Goal: Transaction & Acquisition: Book appointment/travel/reservation

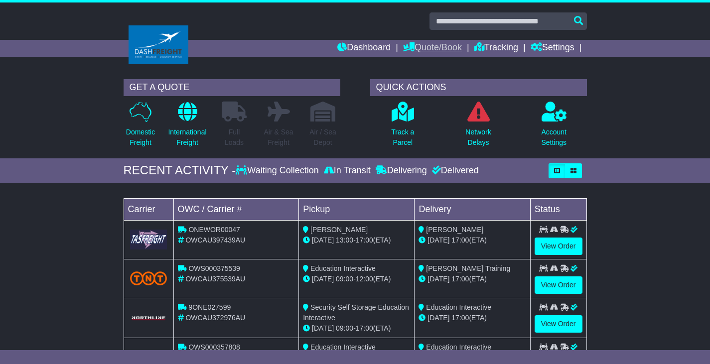
click at [428, 46] on link "Quote/Book" at bounding box center [432, 48] width 59 height 17
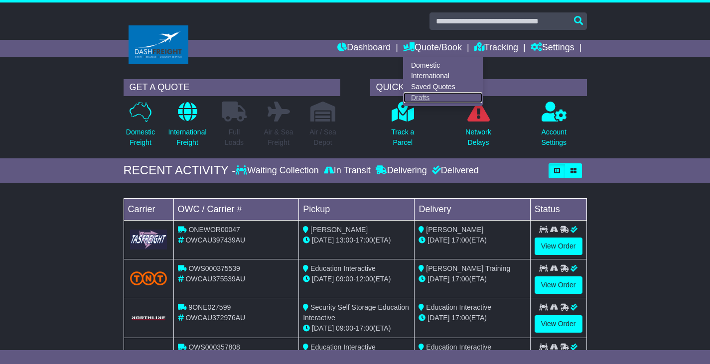
click at [418, 94] on link "Drafts" at bounding box center [443, 97] width 79 height 11
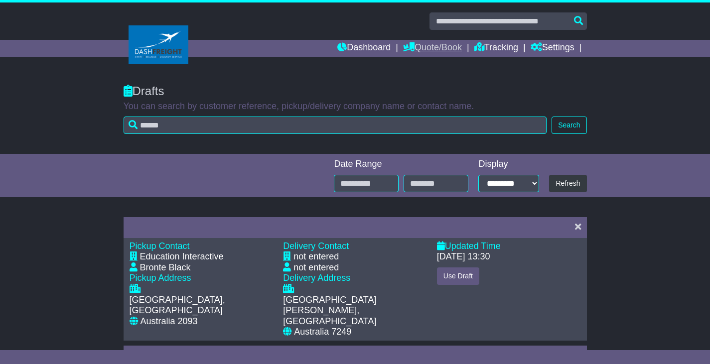
click at [424, 43] on link "Quote/Book" at bounding box center [432, 48] width 59 height 17
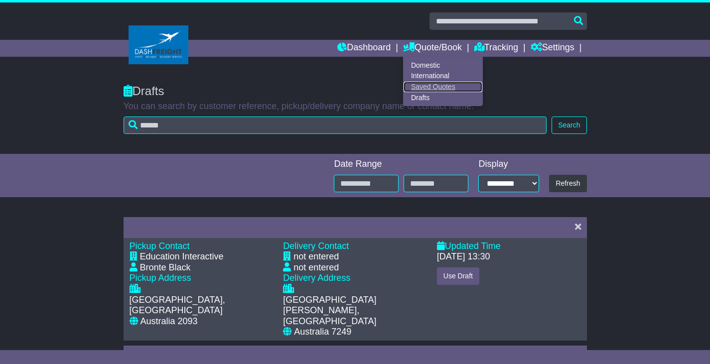
click at [440, 87] on link "Saved Quotes" at bounding box center [443, 87] width 79 height 11
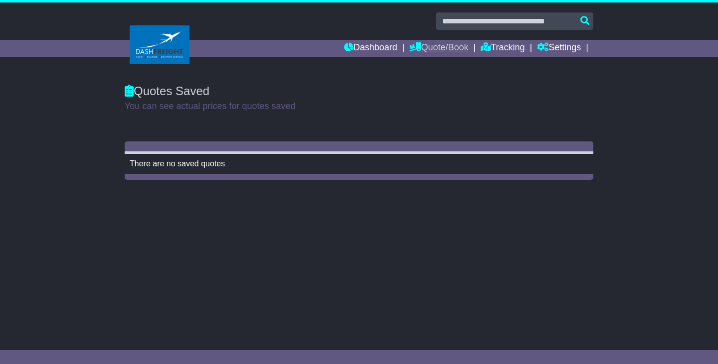
click at [455, 47] on link "Quote/Book" at bounding box center [438, 48] width 59 height 17
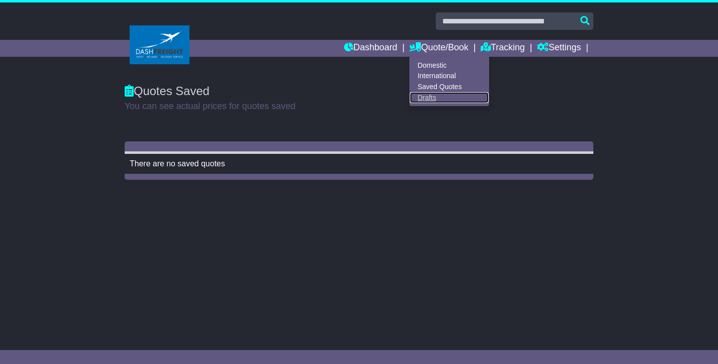
click at [426, 99] on link "Drafts" at bounding box center [449, 97] width 79 height 11
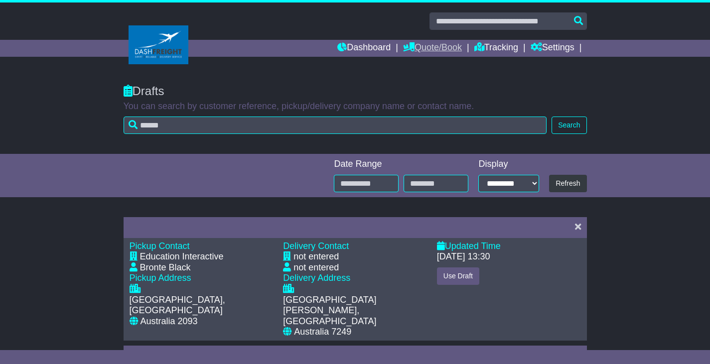
click at [428, 51] on link "Quote/Book" at bounding box center [432, 48] width 59 height 17
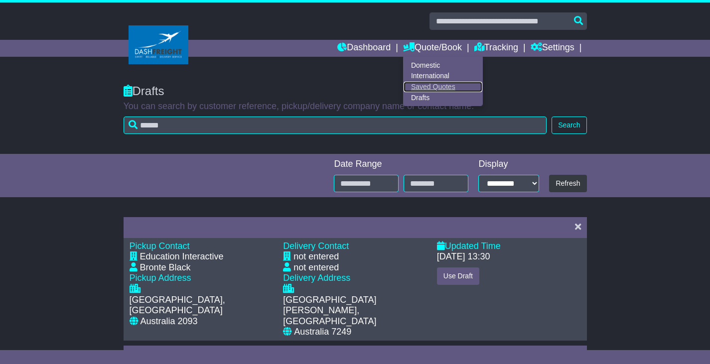
click at [437, 86] on link "Saved Quotes" at bounding box center [443, 87] width 79 height 11
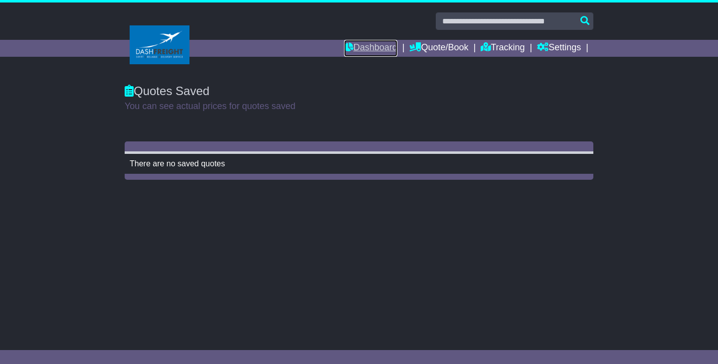
click at [363, 46] on link "Dashboard" at bounding box center [370, 48] width 53 height 17
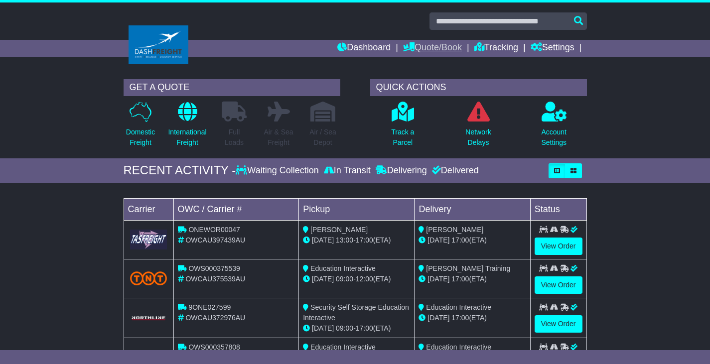
click at [418, 50] on link "Quote/Book" at bounding box center [432, 48] width 59 height 17
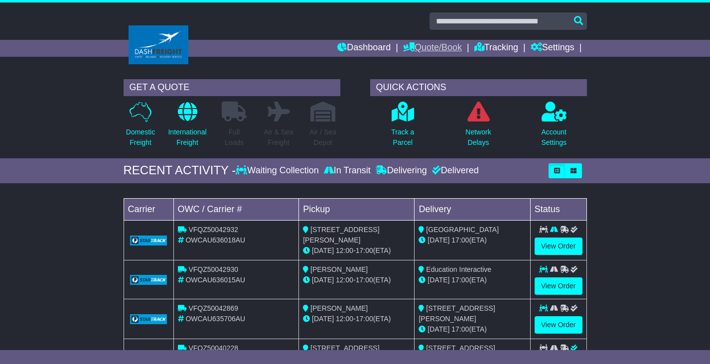
click at [416, 42] on link "Quote/Book" at bounding box center [432, 48] width 59 height 17
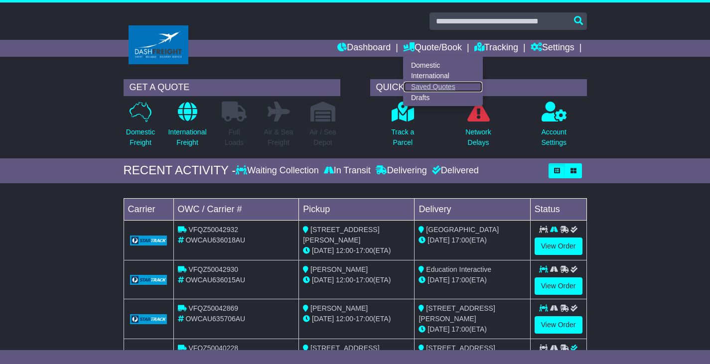
click at [425, 89] on link "Saved Quotes" at bounding box center [443, 87] width 79 height 11
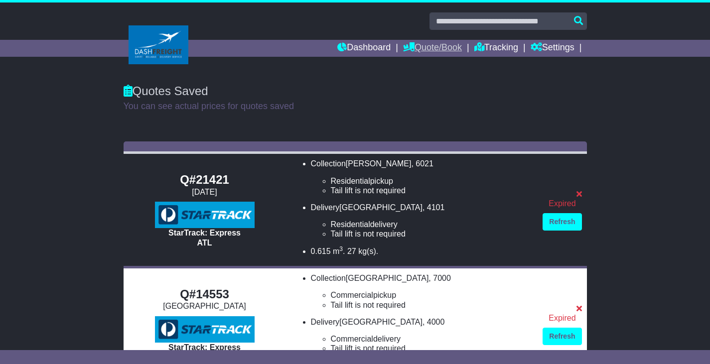
click at [412, 43] on link "Quote/Book" at bounding box center [432, 48] width 59 height 17
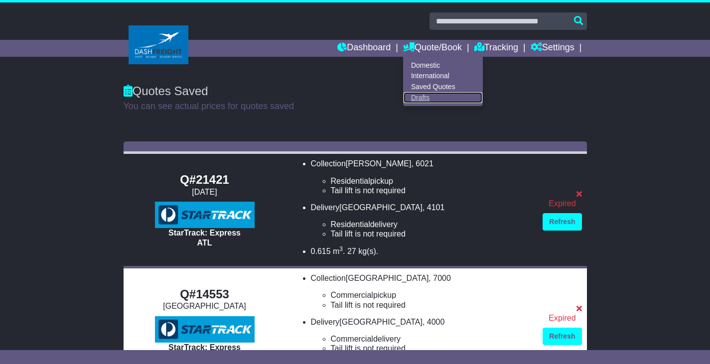
click at [413, 93] on link "Drafts" at bounding box center [443, 97] width 79 height 11
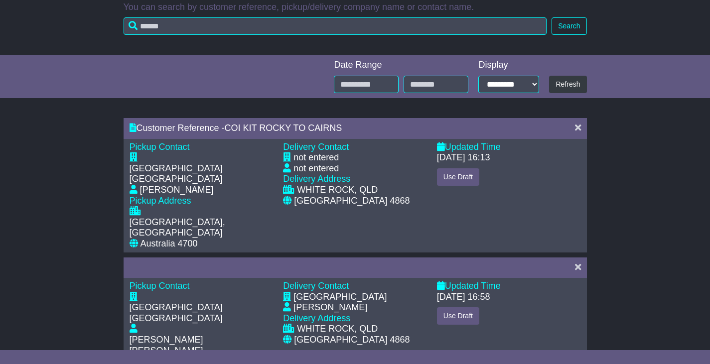
scroll to position [100, 0]
click at [447, 177] on button "Use Draft" at bounding box center [458, 176] width 42 height 17
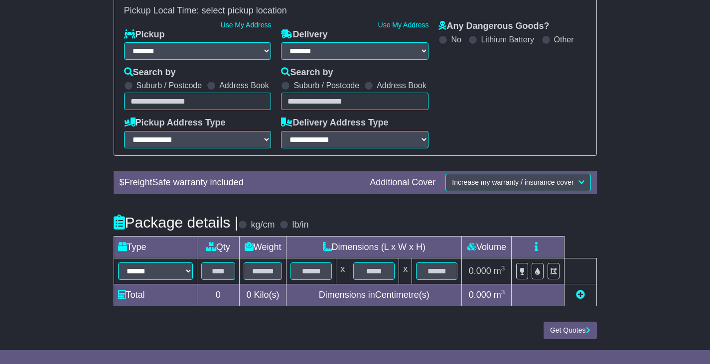
select select "*****"
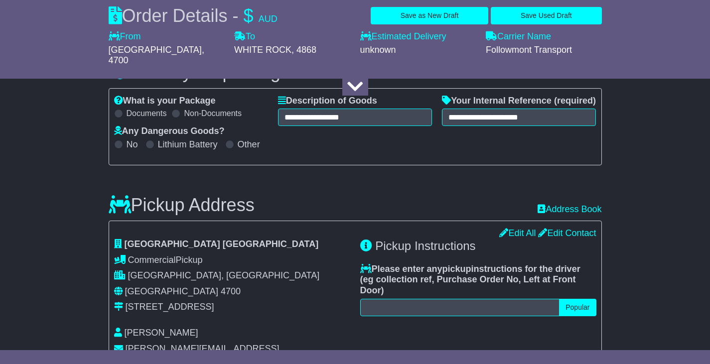
select select
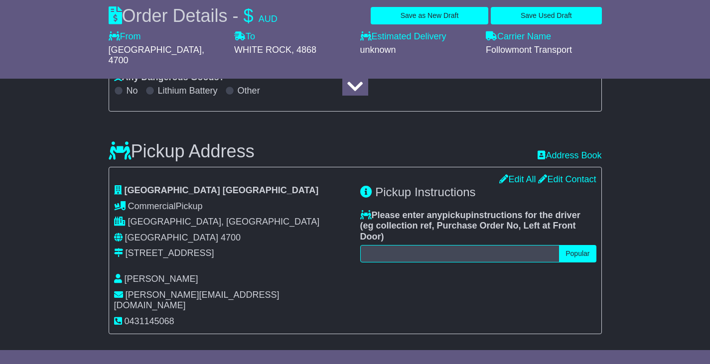
scroll to position [240, 0]
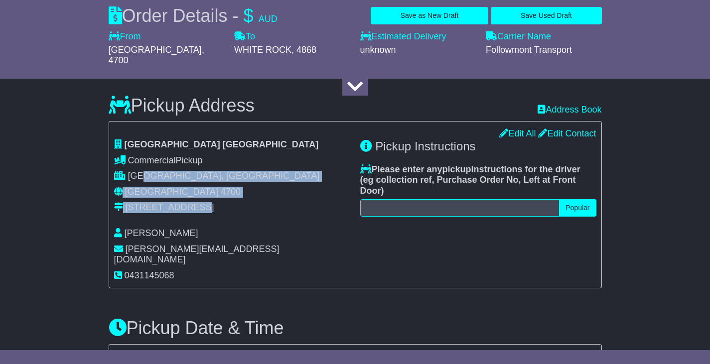
drag, startPoint x: 211, startPoint y: 205, endPoint x: 203, endPoint y: 184, distance: 22.9
click at [171, 181] on div "[GEOGRAPHIC_DATA] [GEOGRAPHIC_DATA] Commercial Pickup Commercial Delivery [GEOG…" at bounding box center [232, 177] width 236 height 74
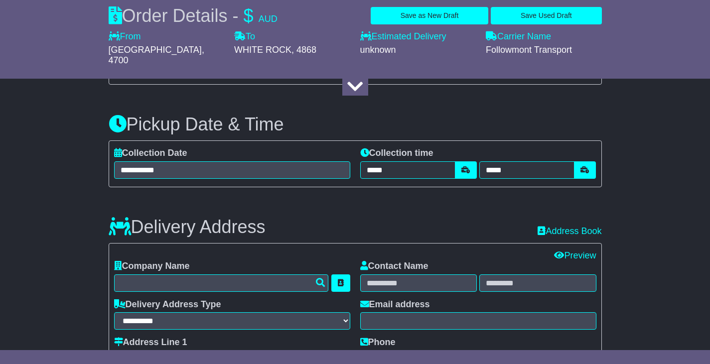
scroll to position [440, 0]
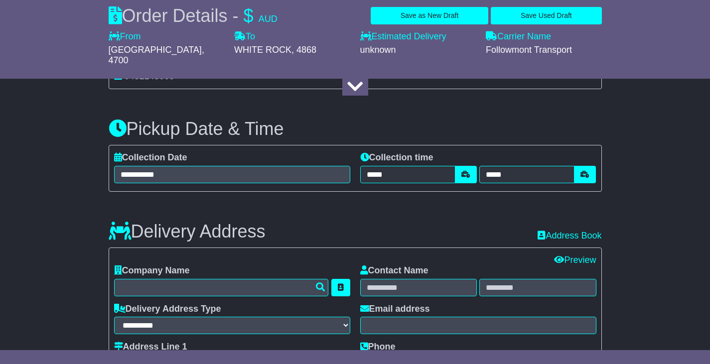
click at [502, 225] on div "Delivery Address Recent: Address Book" at bounding box center [355, 224] width 503 height 35
